Goal: Check status: Check status

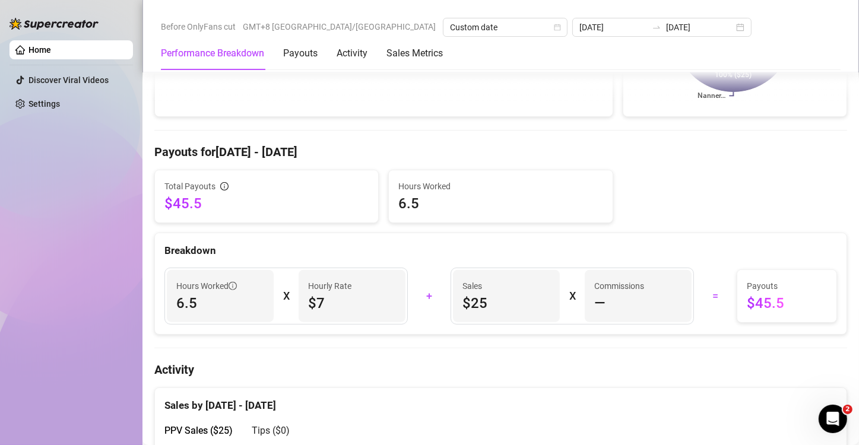
scroll to position [263, 0]
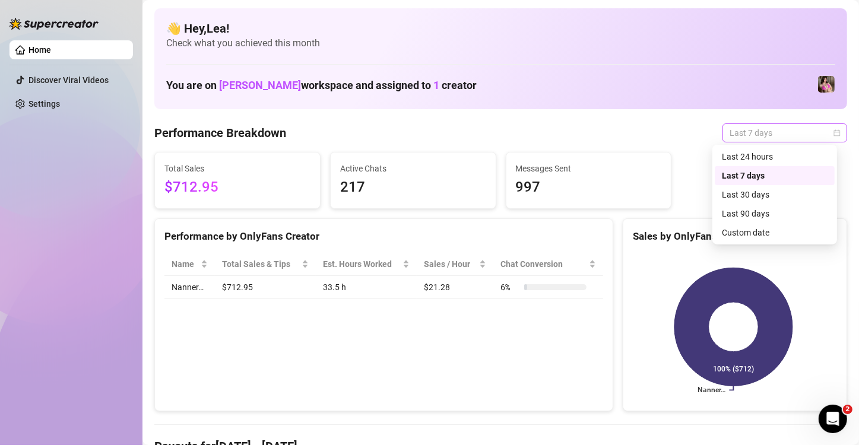
click at [832, 132] on div "Last 7 days" at bounding box center [784, 132] width 125 height 19
click at [768, 233] on div "Custom date" at bounding box center [775, 232] width 106 height 13
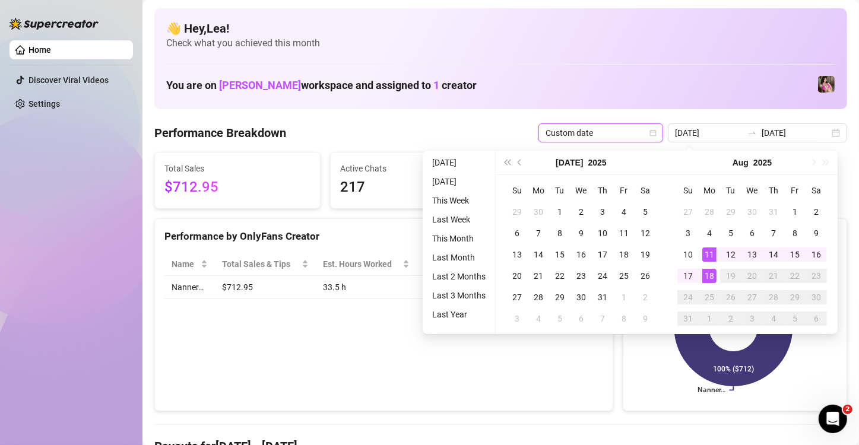
type input "[DATE]"
click at [712, 276] on div "18" at bounding box center [709, 276] width 14 height 14
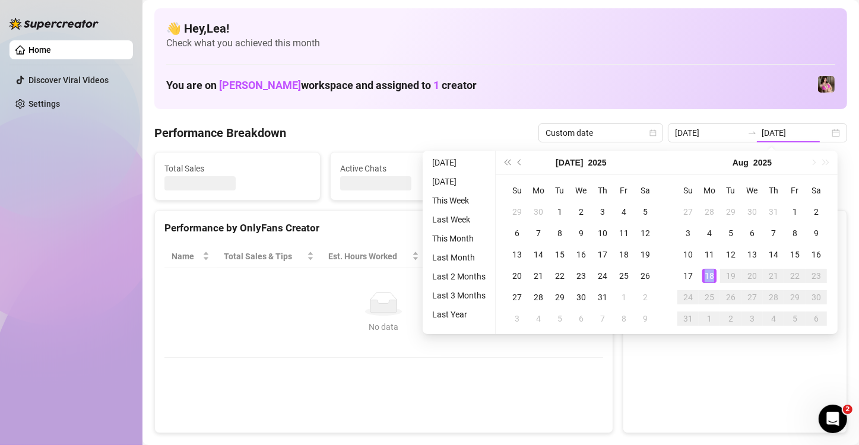
type input "[DATE]"
